Goal: Find specific page/section

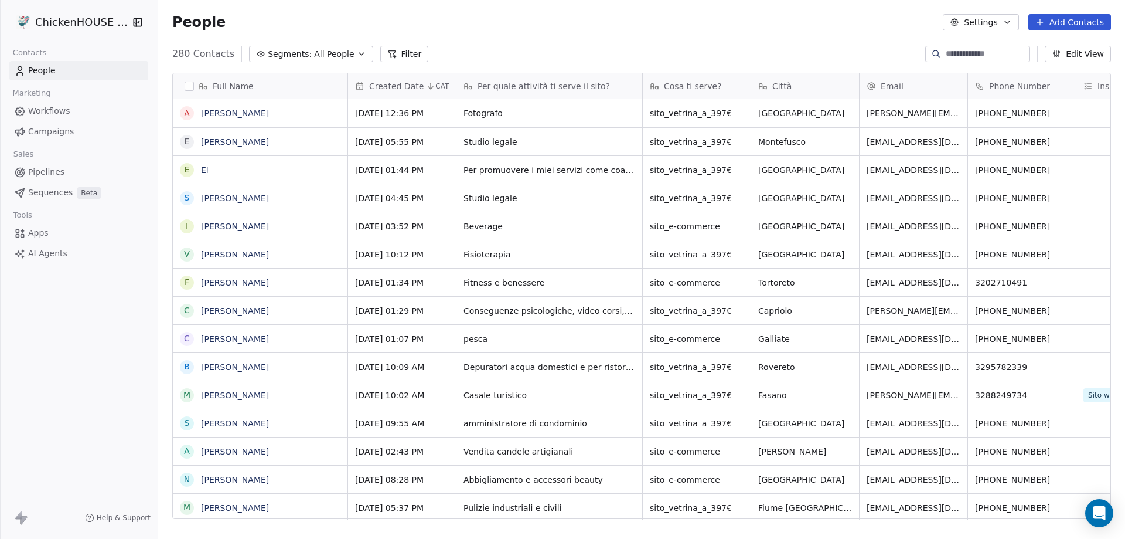
scroll to position [465, 958]
click at [219, 197] on link "[PERSON_NAME]" at bounding box center [235, 197] width 68 height 9
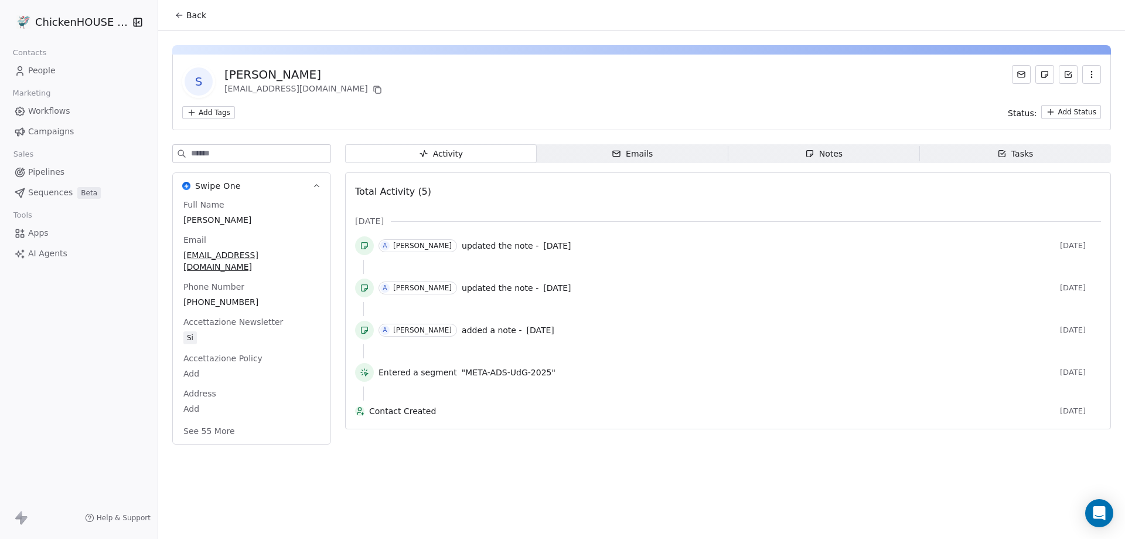
click at [832, 161] on span "Notes Notes" at bounding box center [824, 153] width 192 height 19
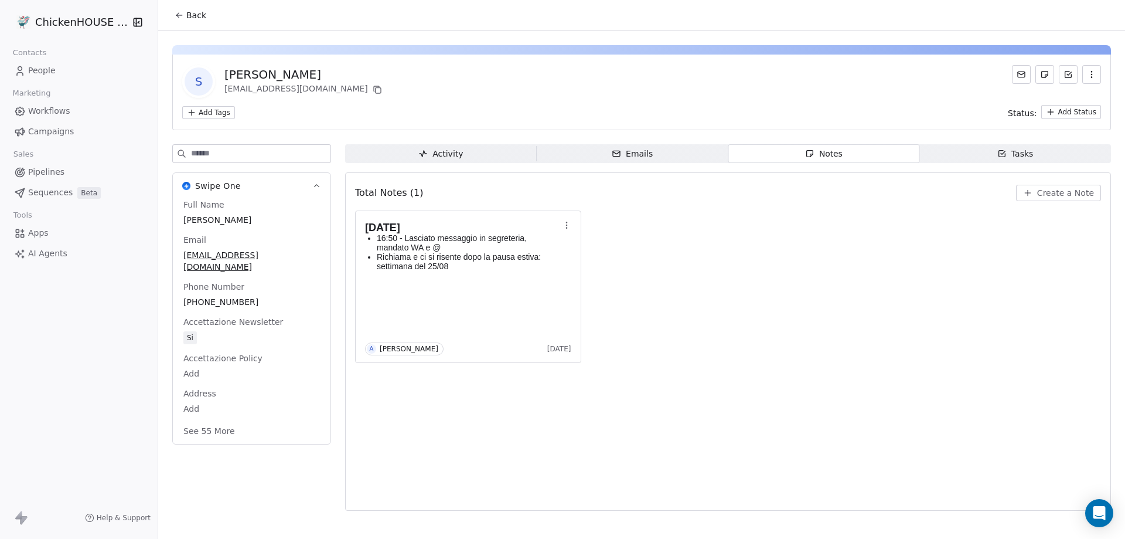
click at [54, 69] on span "People" at bounding box center [42, 70] width 28 height 12
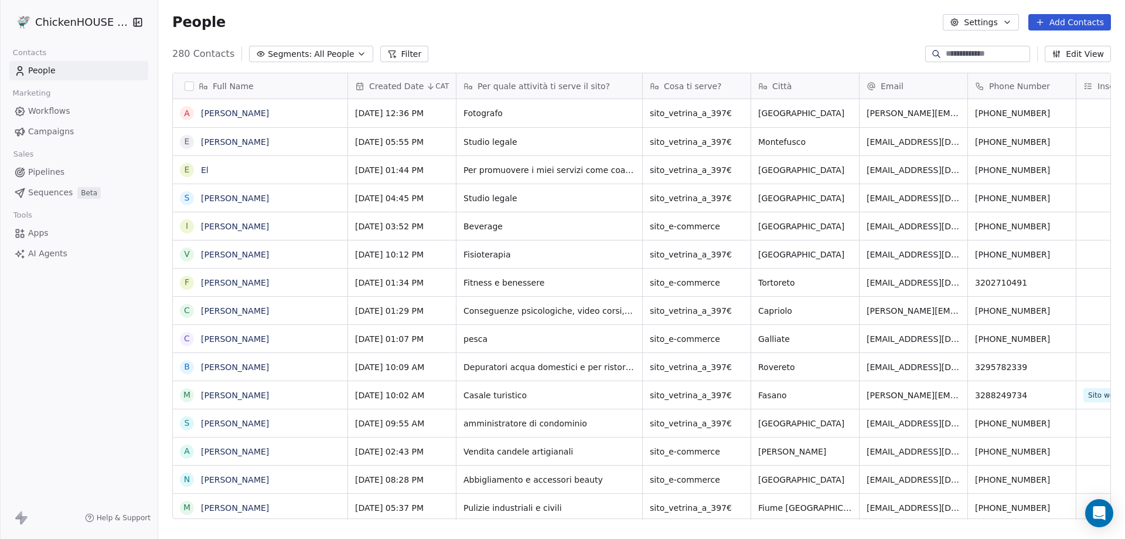
scroll to position [465, 958]
click at [227, 197] on link "[PERSON_NAME]" at bounding box center [235, 197] width 68 height 9
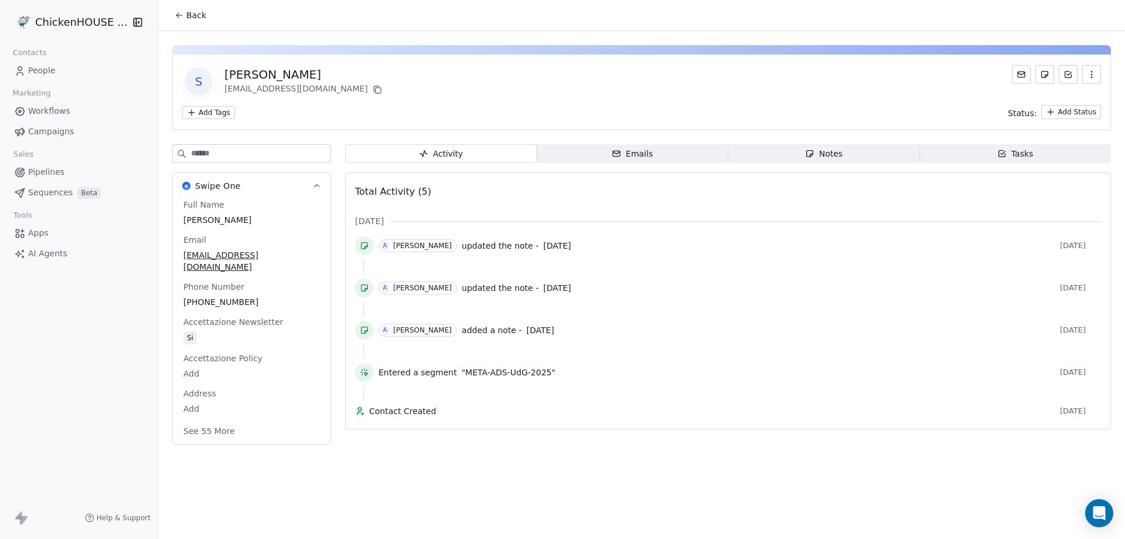
click at [826, 150] on div "Notes" at bounding box center [824, 154] width 38 height 12
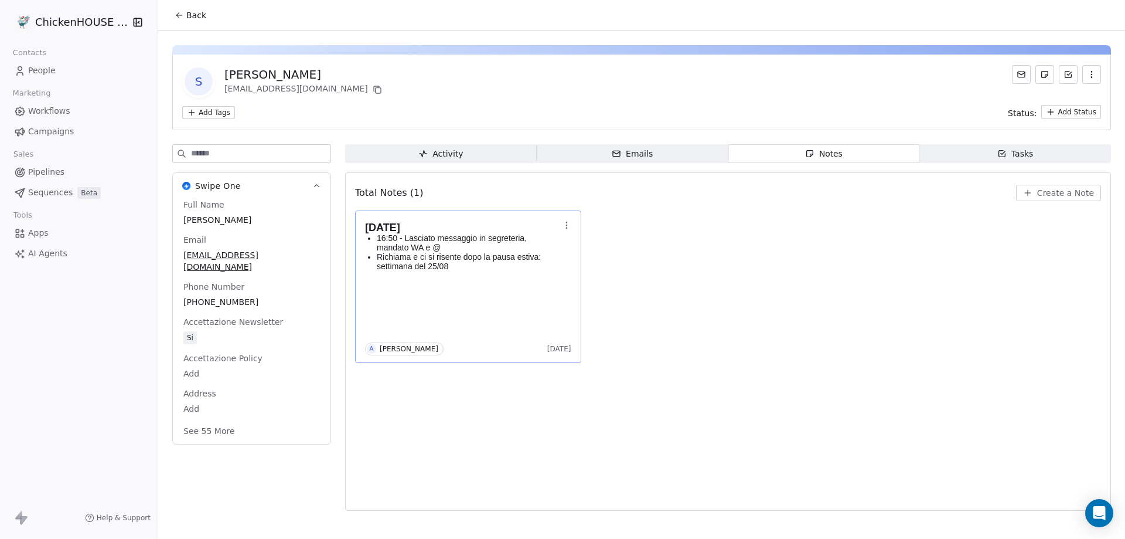
click at [515, 244] on p "16:50 - Lasciato messaggio in segreteria, mandato WA e @" at bounding box center [468, 242] width 183 height 19
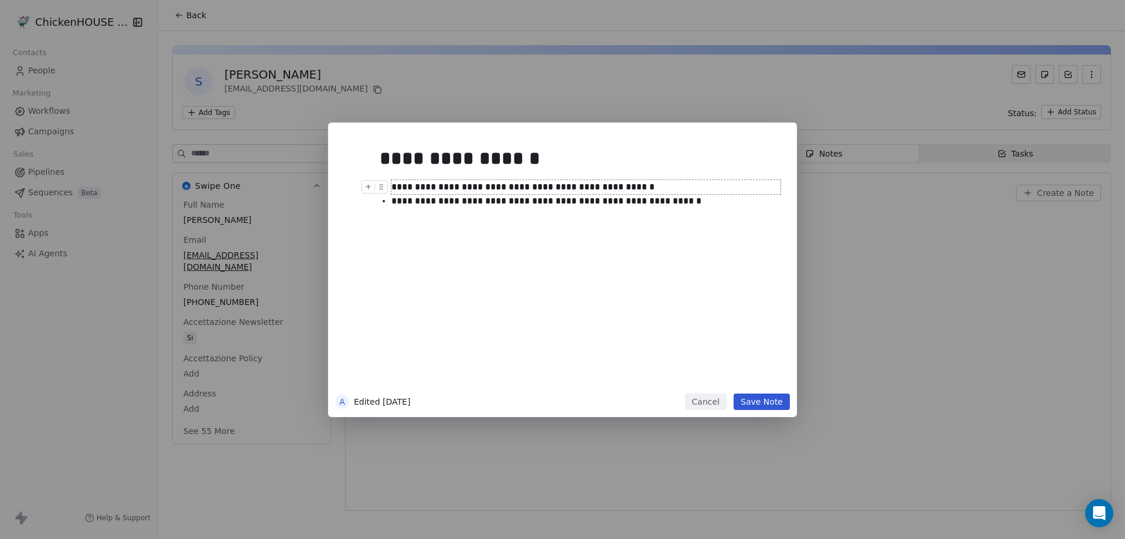
click at [708, 400] on button "Cancel" at bounding box center [706, 401] width 42 height 16
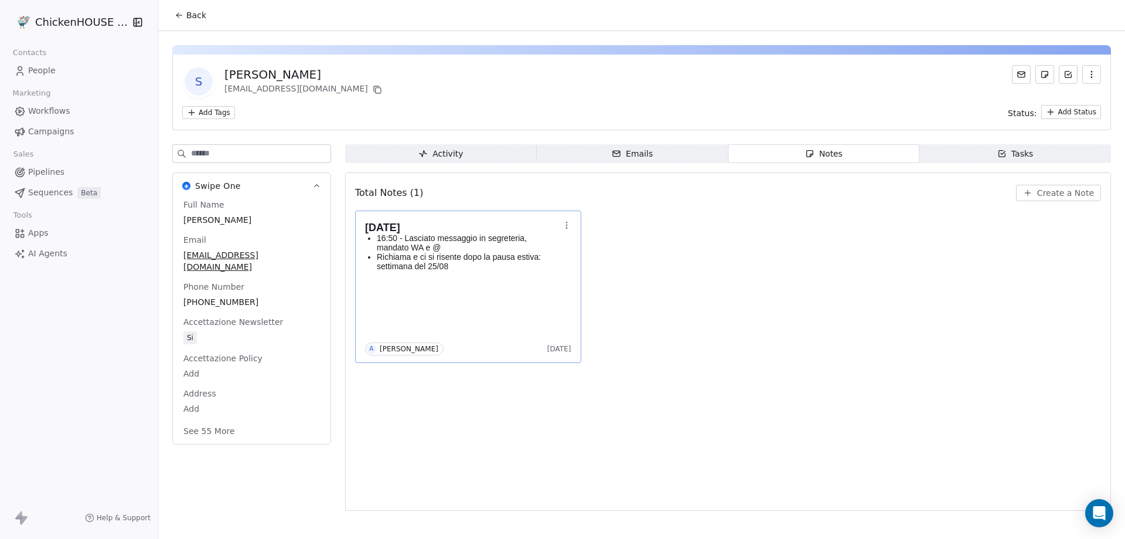
click at [37, 72] on span "People" at bounding box center [42, 70] width 28 height 12
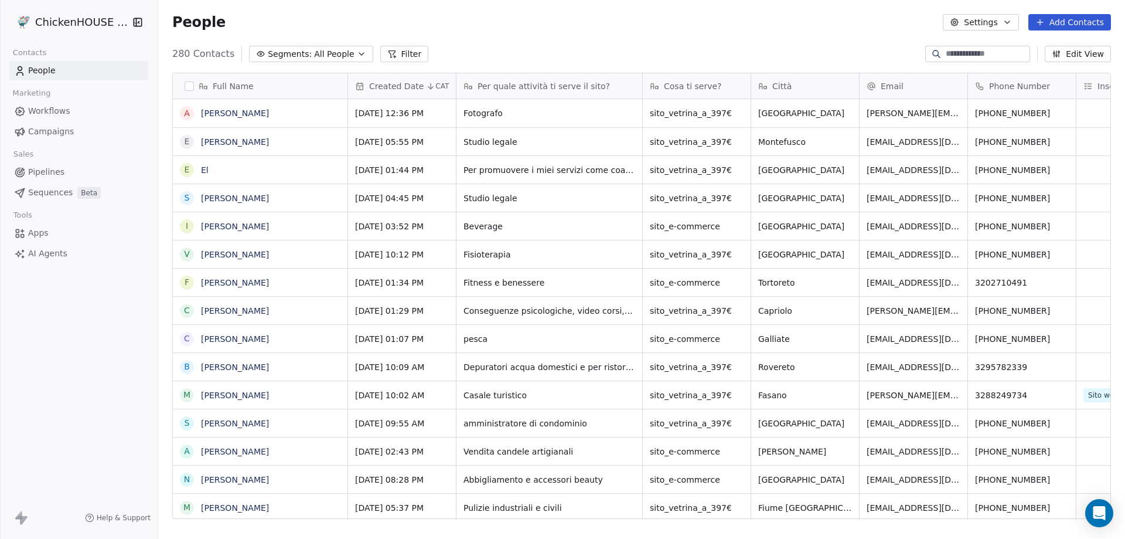
click at [161, 406] on div "Full Name A [PERSON_NAME] E [PERSON_NAME] E El S [PERSON_NAME] I [PERSON_NAME] …" at bounding box center [641, 300] width 967 height 474
click at [219, 201] on link "[PERSON_NAME]" at bounding box center [235, 197] width 68 height 9
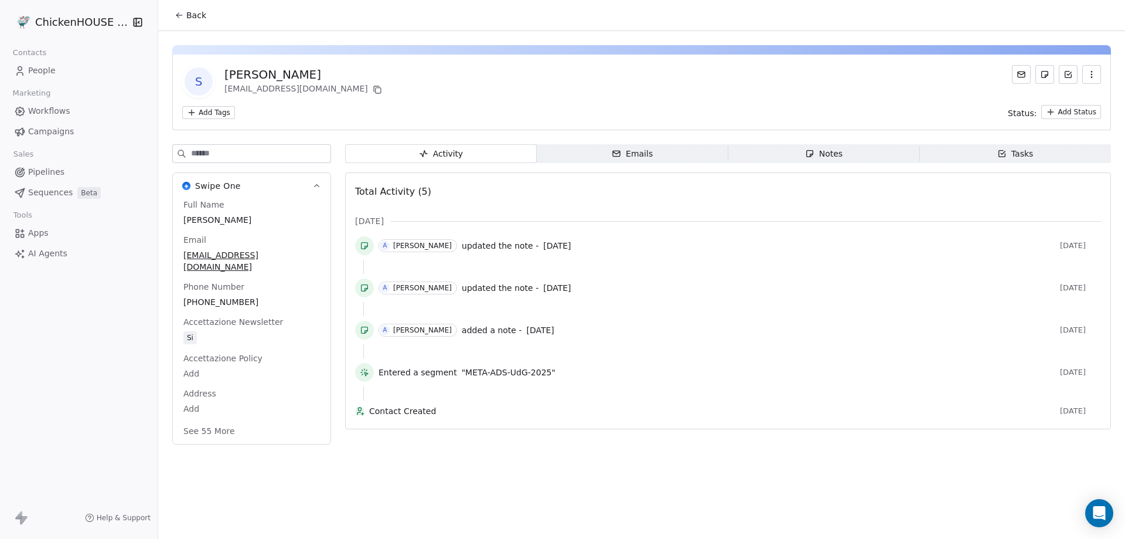
click at [805, 153] on icon "button" at bounding box center [809, 153] width 9 height 9
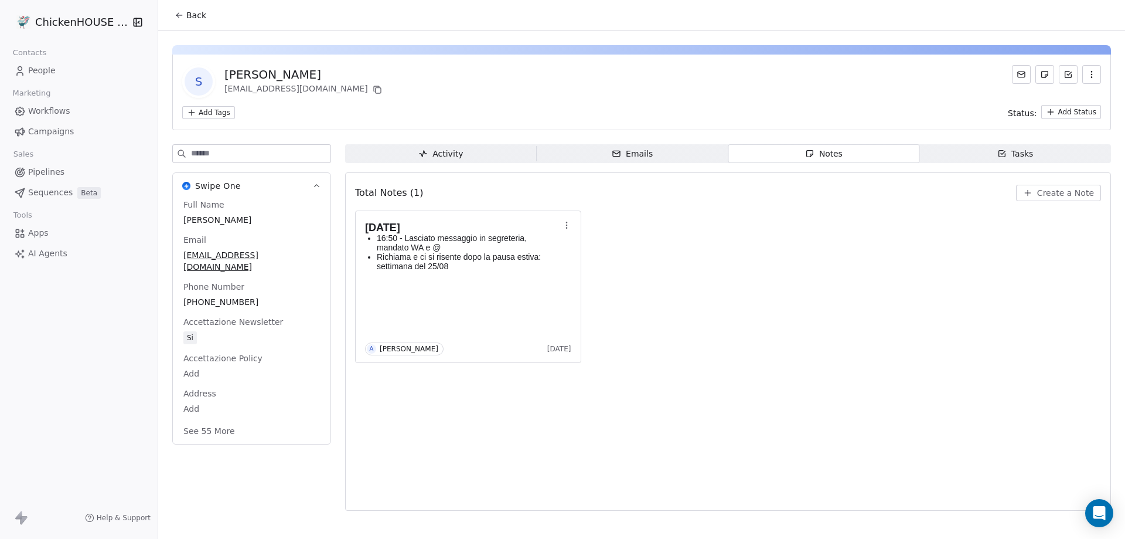
click at [43, 70] on span "People" at bounding box center [42, 70] width 28 height 12
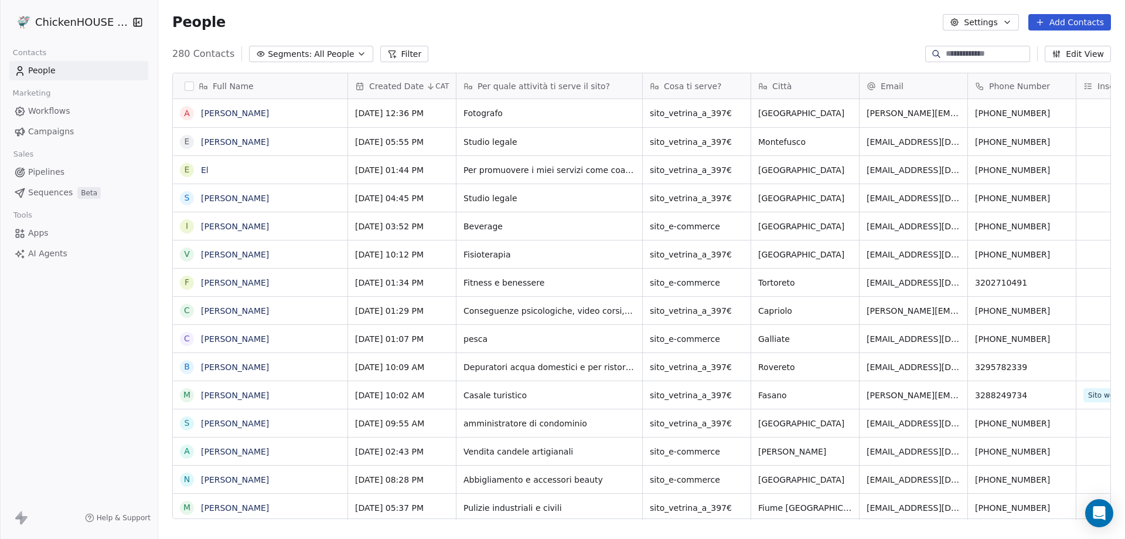
scroll to position [465, 958]
click at [205, 172] on link "El" at bounding box center [205, 169] width 8 height 9
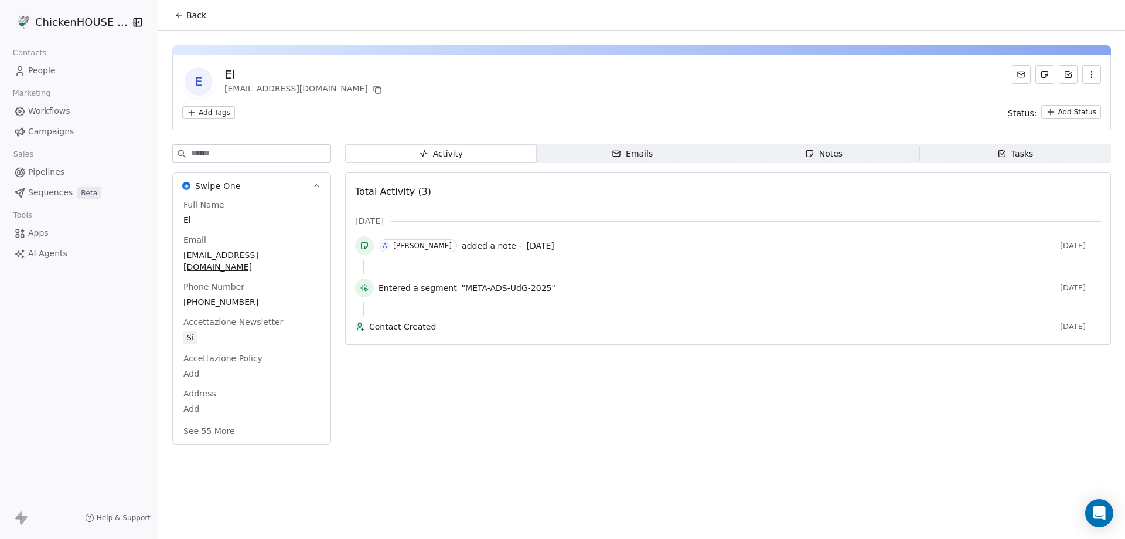
click at [812, 156] on icon "button" at bounding box center [809, 153] width 9 height 9
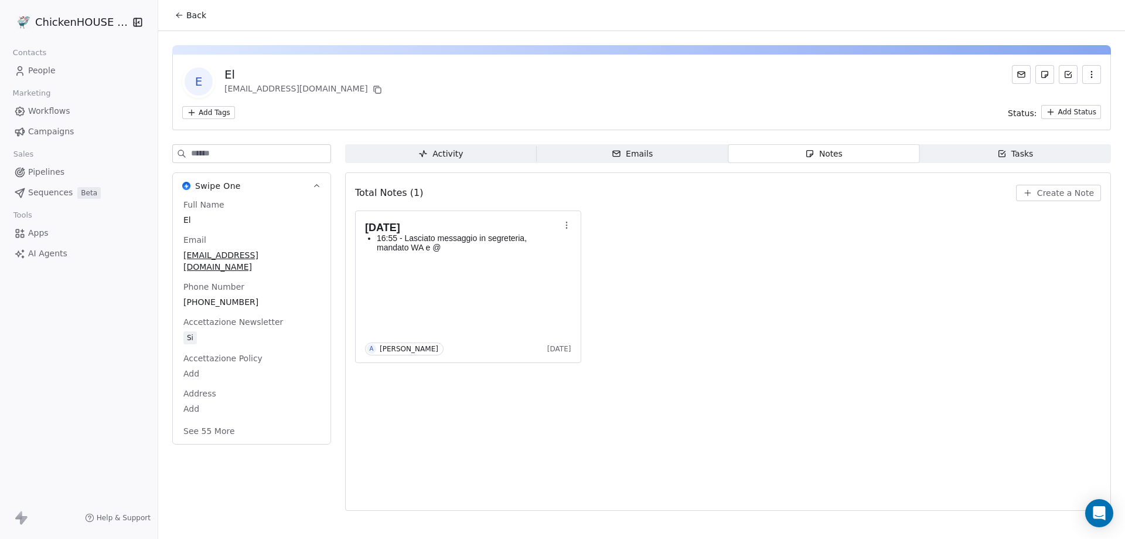
click at [25, 66] on icon at bounding box center [20, 71] width 12 height 12
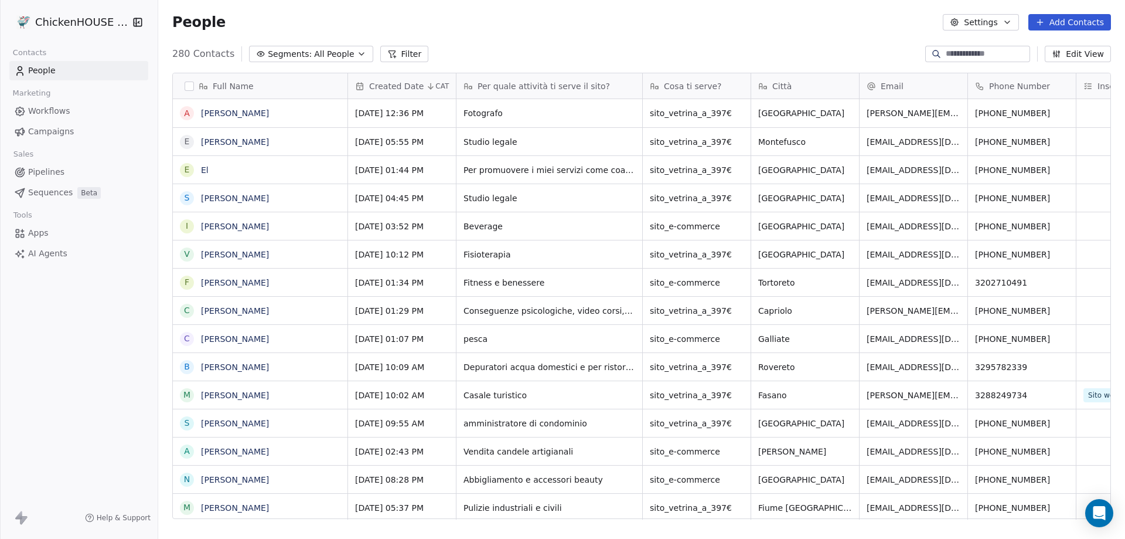
scroll to position [465, 958]
